Goal: Ask a question

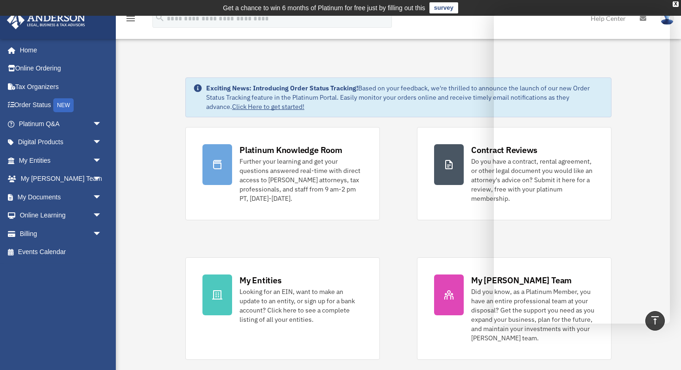
scroll to position [264, 0]
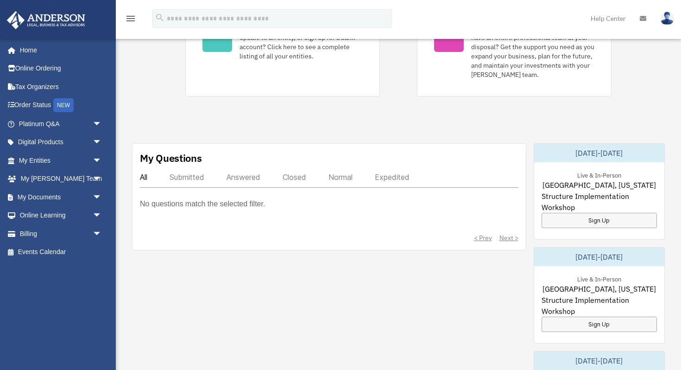
scroll to position [264, 0]
click at [41, 91] on link "Tax Organizers" at bounding box center [60, 86] width 109 height 19
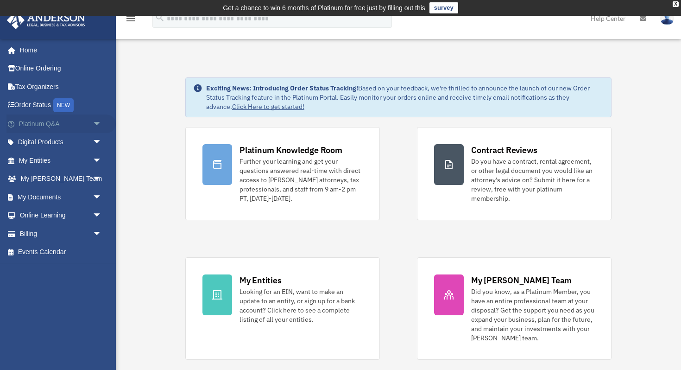
click at [93, 120] on span "arrow_drop_down" at bounding box center [102, 123] width 19 height 19
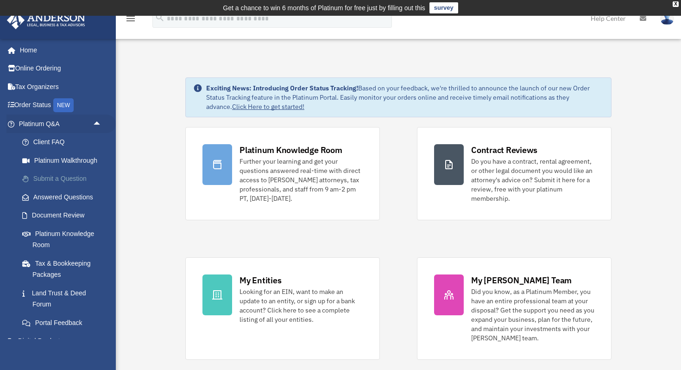
click at [66, 178] on link "Submit a Question" at bounding box center [64, 179] width 103 height 19
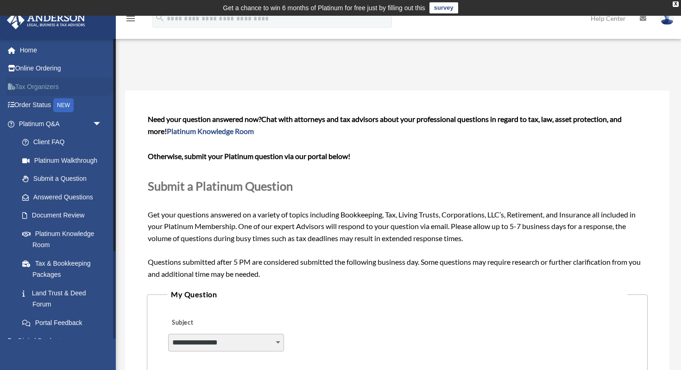
click at [45, 88] on link "Tax Organizers" at bounding box center [60, 86] width 109 height 19
